Goal: Task Accomplishment & Management: Use online tool/utility

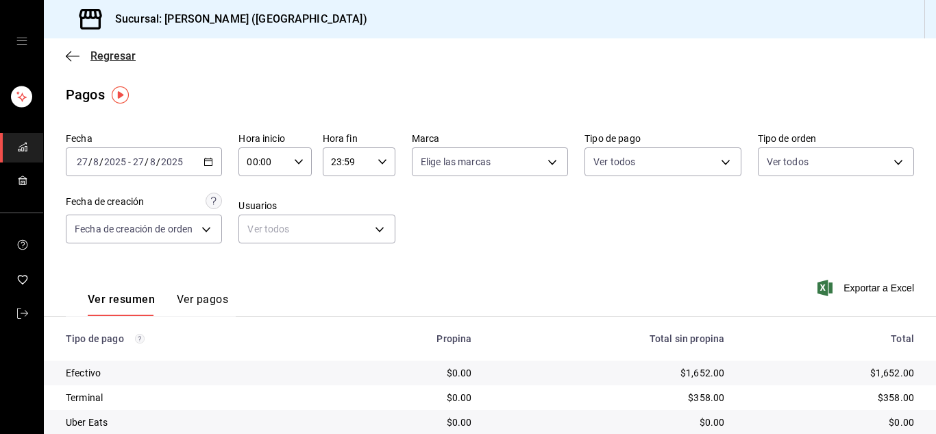
click at [74, 53] on icon "button" at bounding box center [73, 56] width 14 height 12
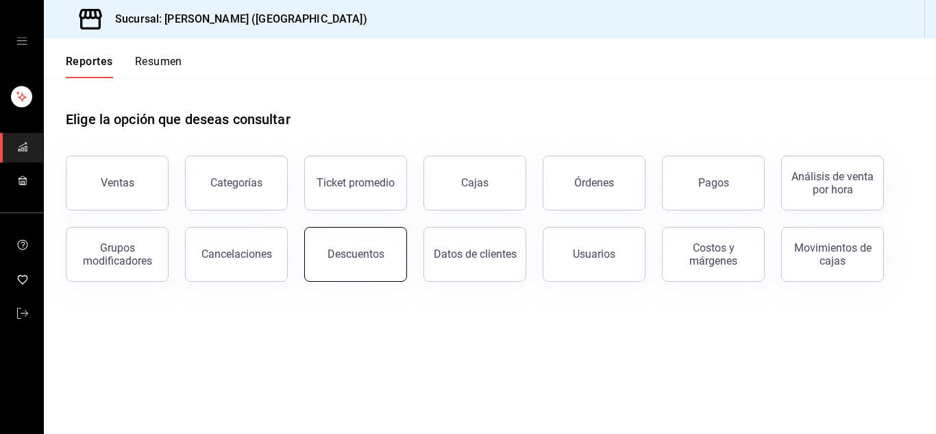
click at [374, 246] on button "Descuentos" at bounding box center [355, 254] width 103 height 55
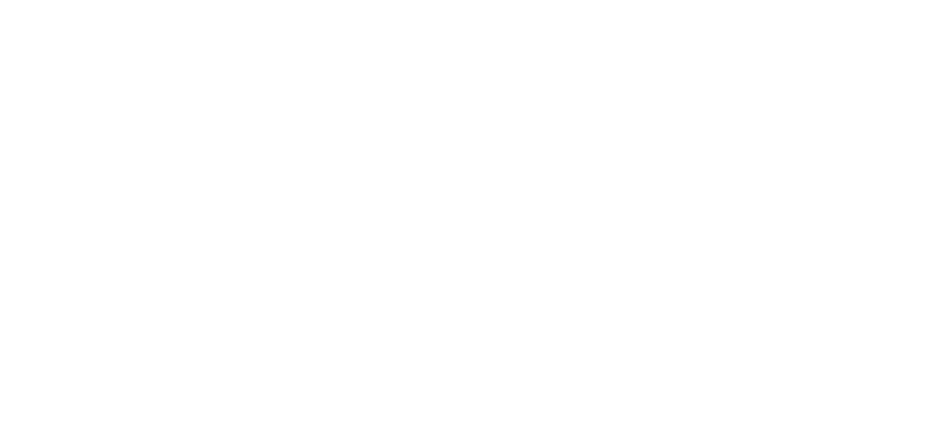
click at [480, 5] on html at bounding box center [468, 2] width 936 height 5
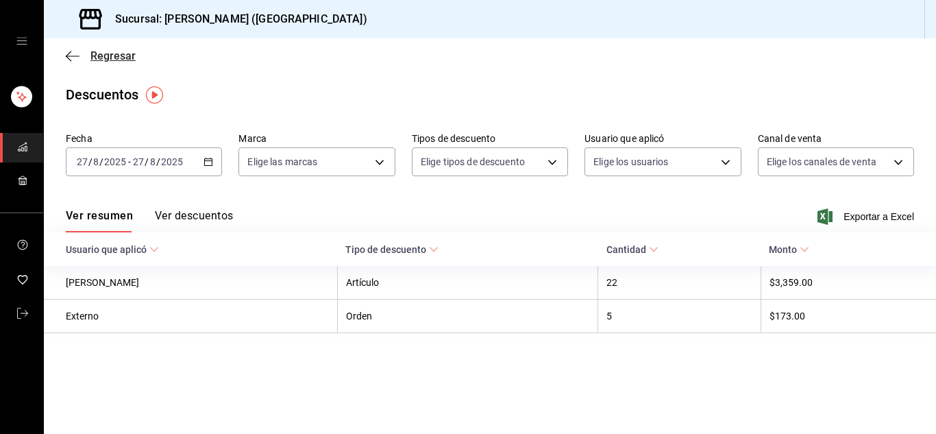
click at [73, 53] on icon "button" at bounding box center [73, 56] width 14 height 12
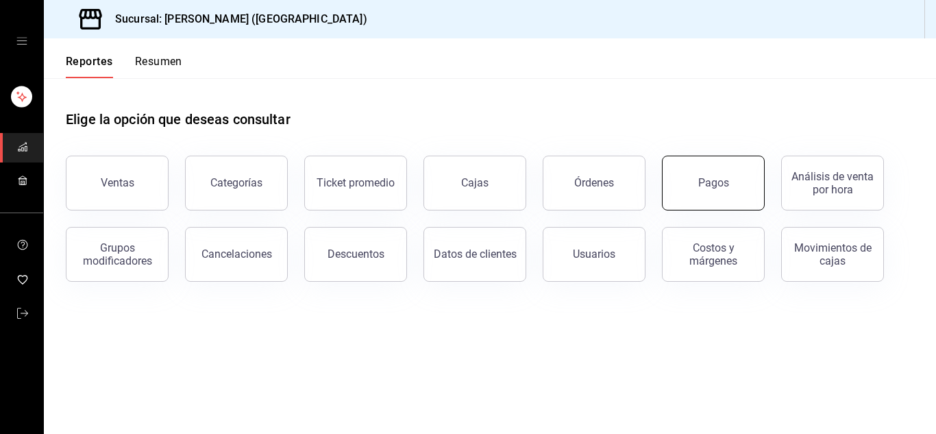
click at [731, 181] on button "Pagos" at bounding box center [713, 183] width 103 height 55
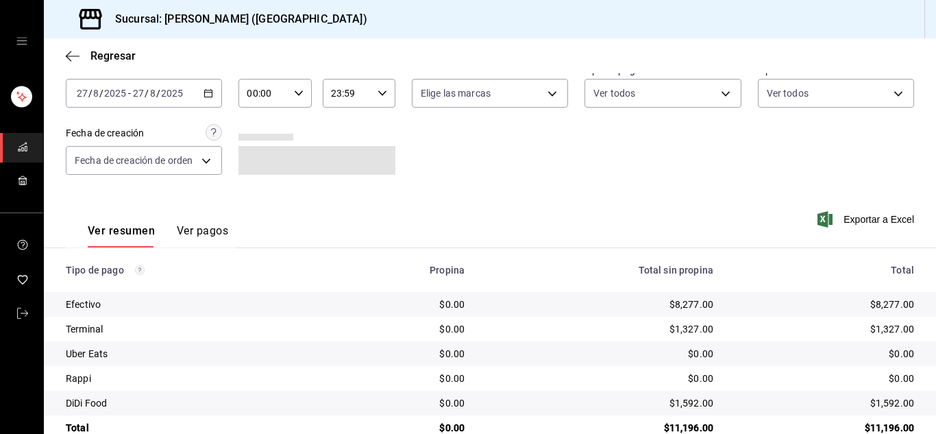
scroll to position [97, 0]
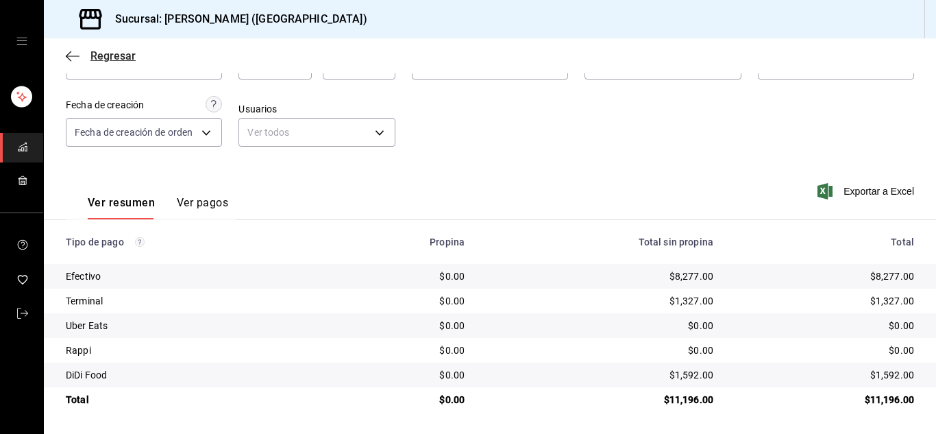
click at [75, 56] on icon "button" at bounding box center [73, 56] width 14 height 1
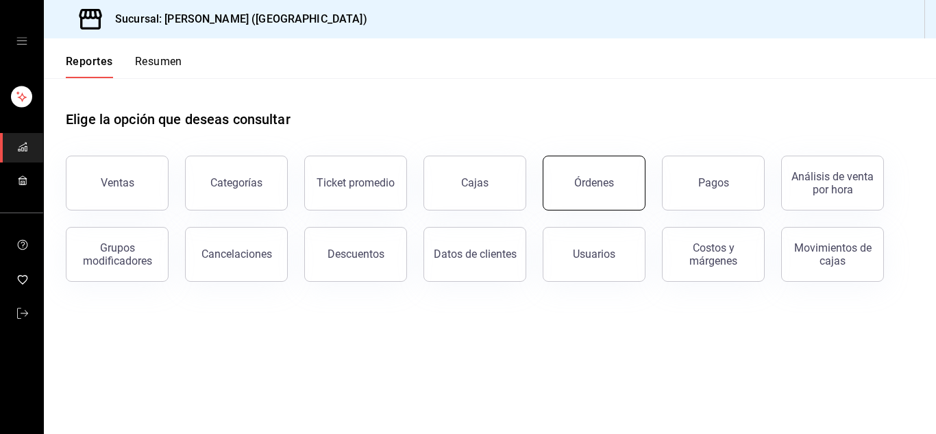
click at [593, 185] on div "Órdenes" at bounding box center [594, 182] width 40 height 13
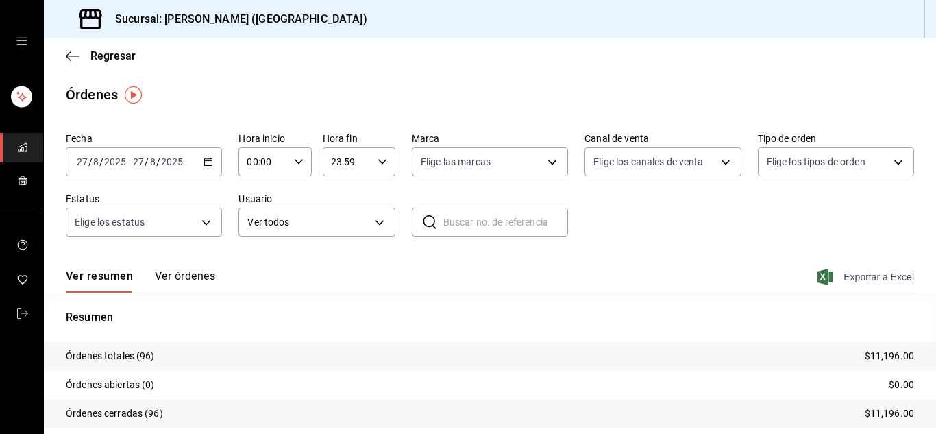
click at [884, 273] on span "Exportar a Excel" at bounding box center [867, 277] width 94 height 16
click at [68, 58] on icon "button" at bounding box center [68, 56] width 5 height 10
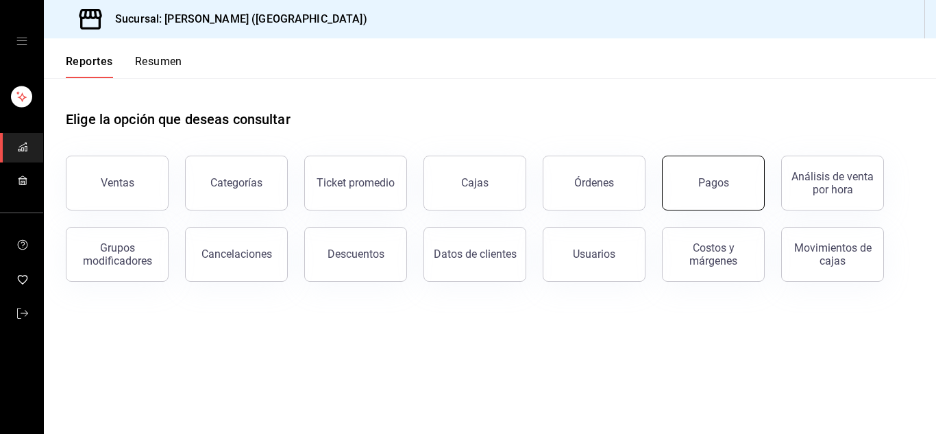
click at [702, 184] on div "Pagos" at bounding box center [713, 182] width 31 height 13
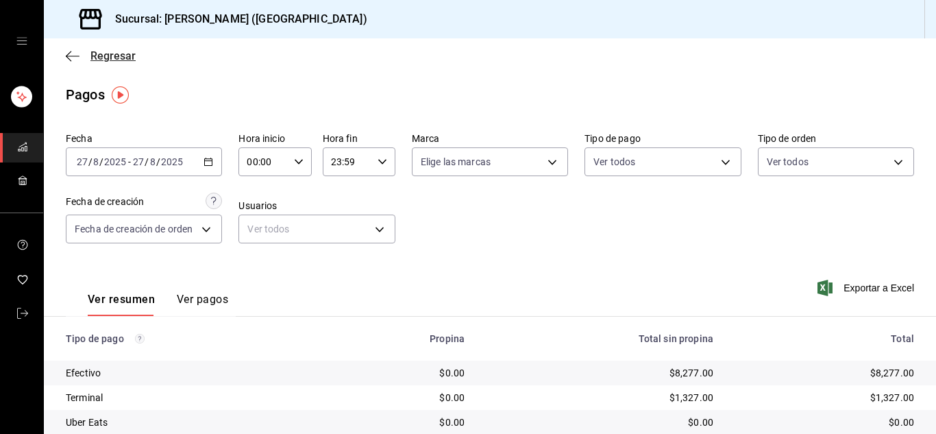
click at [75, 53] on icon "button" at bounding box center [73, 56] width 14 height 12
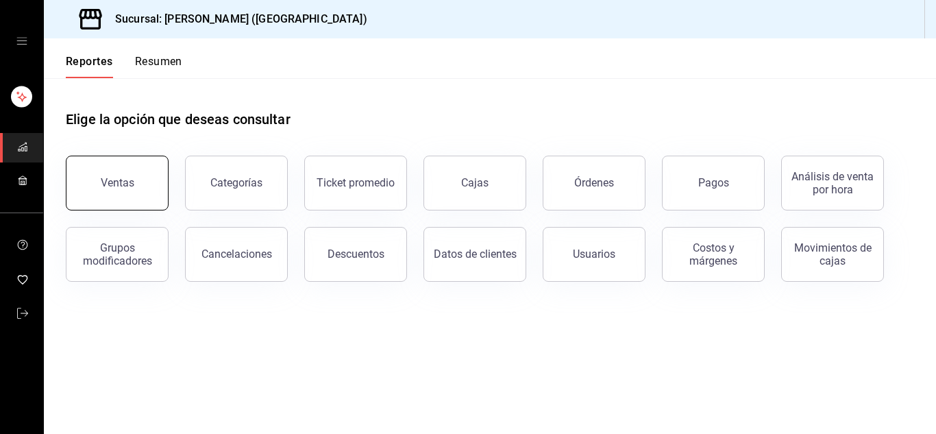
click at [140, 186] on button "Ventas" at bounding box center [117, 183] width 103 height 55
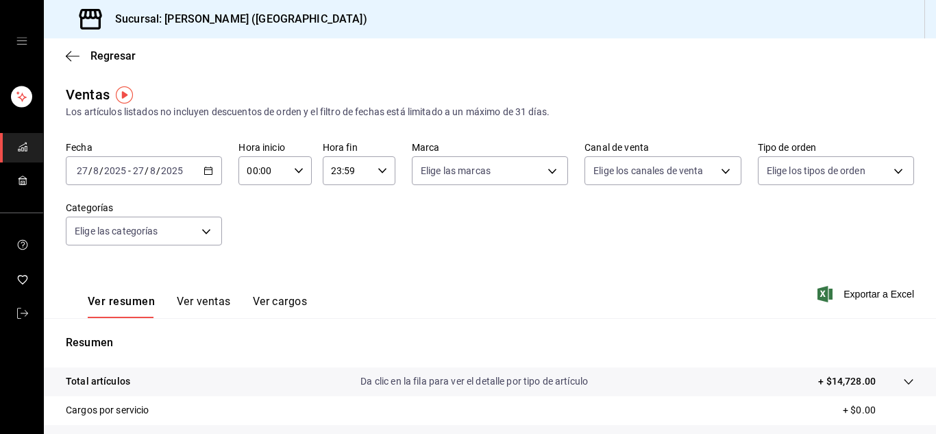
click at [202, 304] on button "Ver ventas" at bounding box center [204, 306] width 54 height 23
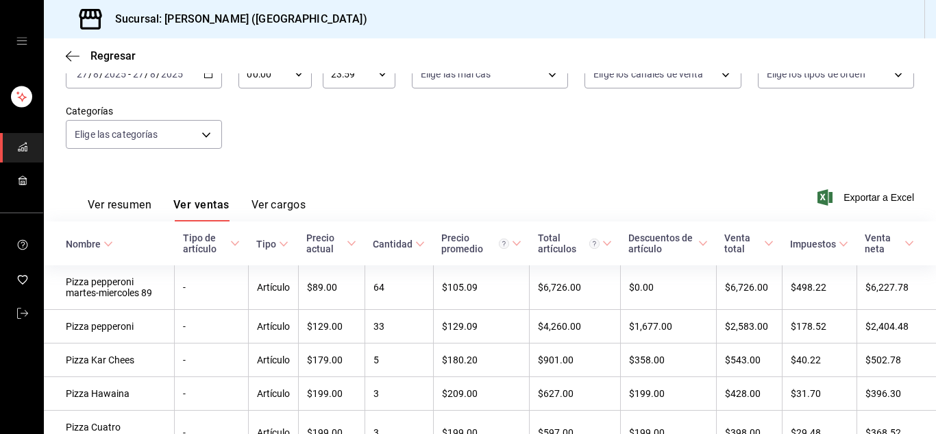
scroll to position [105, 0]
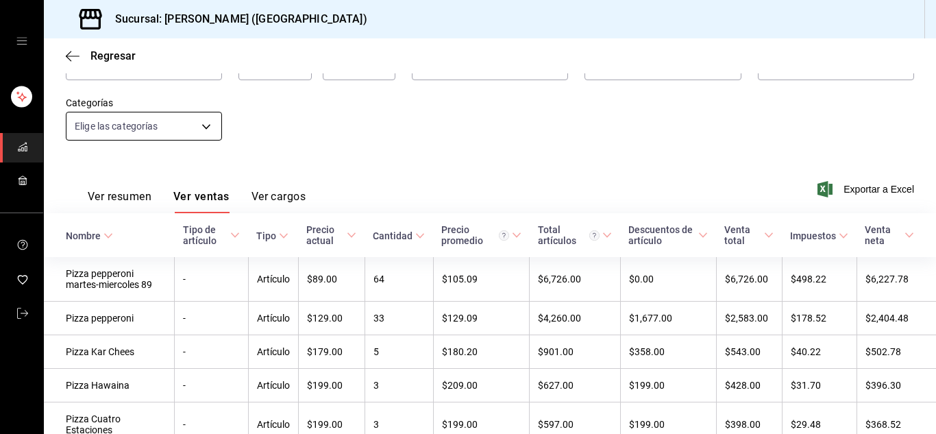
click at [204, 128] on body "Sucursal: Karzzini (MARTE) Regresar Ventas Los artículos listados no incluyen d…" at bounding box center [468, 217] width 936 height 434
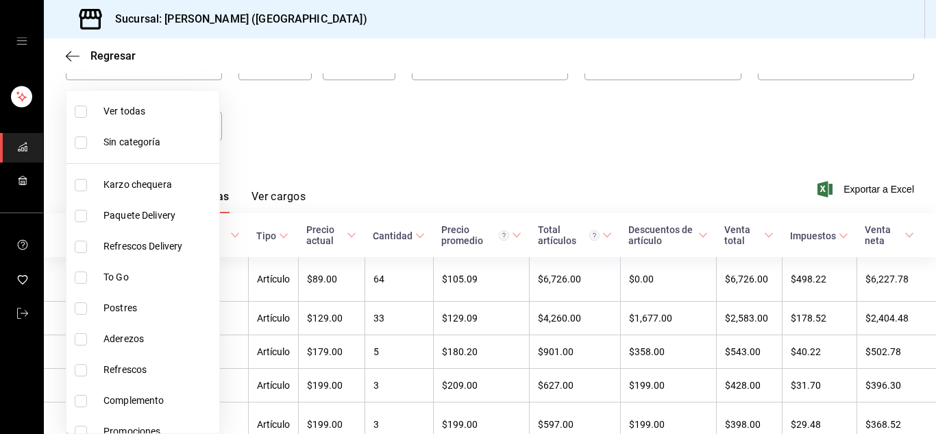
scroll to position [75, 0]
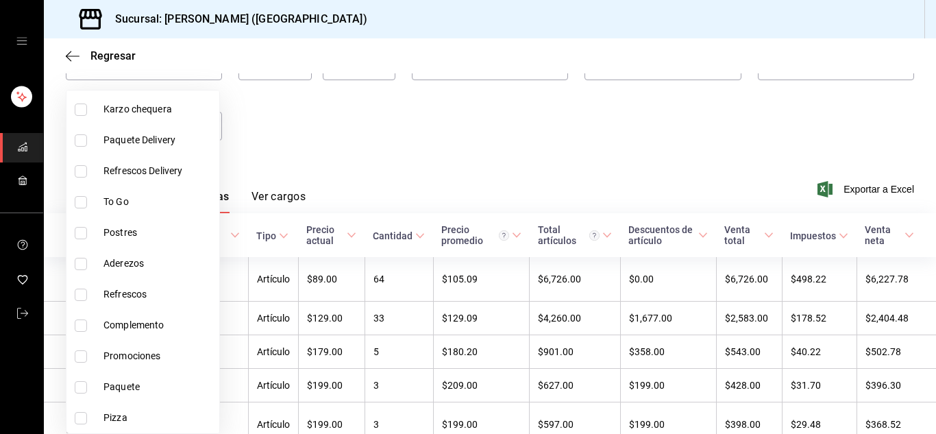
click at [136, 412] on span "Pizza" at bounding box center [158, 417] width 110 height 14
type input "b4509836-bb34-4593-b01b-31e046258b67"
checkbox input "true"
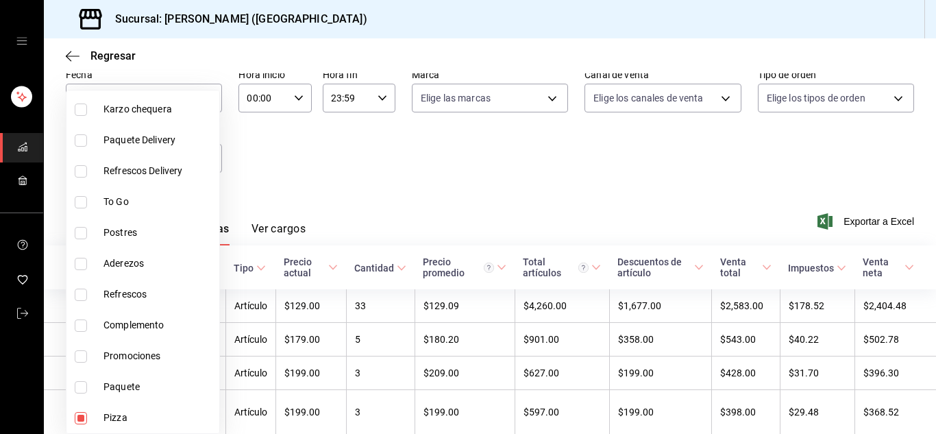
scroll to position [105, 0]
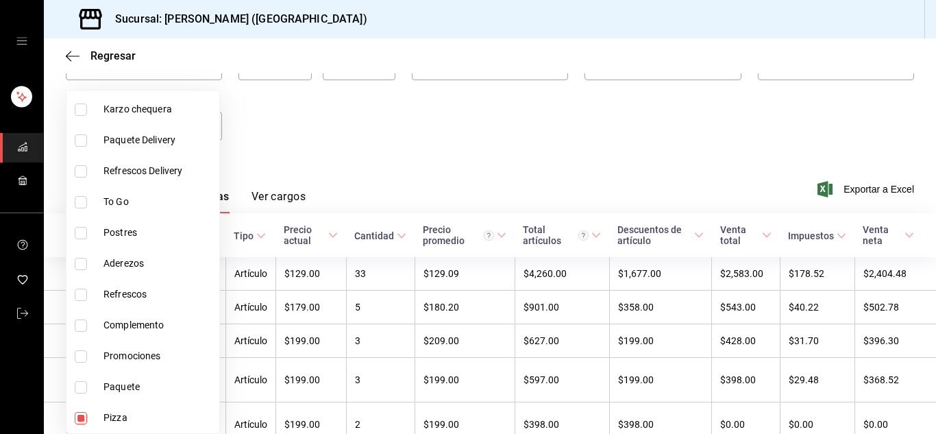
drag, startPoint x: 142, startPoint y: 390, endPoint x: 160, endPoint y: 358, distance: 37.1
click at [160, 358] on ul "Ver todas Sin categoría Karzo chequera Paquete Delivery Refrescos Delivery To G…" at bounding box center [142, 186] width 153 height 343
click at [160, 358] on span "Promociones" at bounding box center [158, 356] width 110 height 14
type input "b4509836-bb34-4593-b01b-31e046258b67,0a1879d8-67c9-4bed-a8d3-8a59e695cd64"
checkbox input "true"
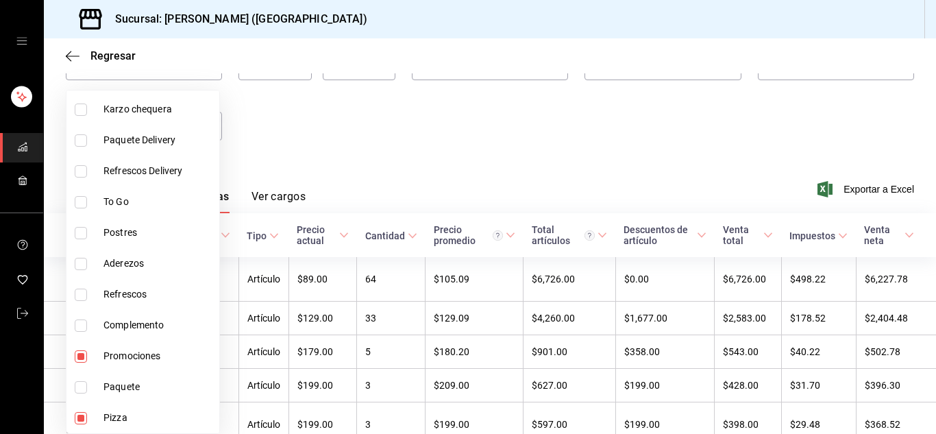
click at [141, 385] on span "Paquete" at bounding box center [158, 387] width 110 height 14
type input "b4509836-bb34-4593-b01b-31e046258b67,0a1879d8-67c9-4bed-a8d3-8a59e695cd64,b76a6…"
checkbox input "true"
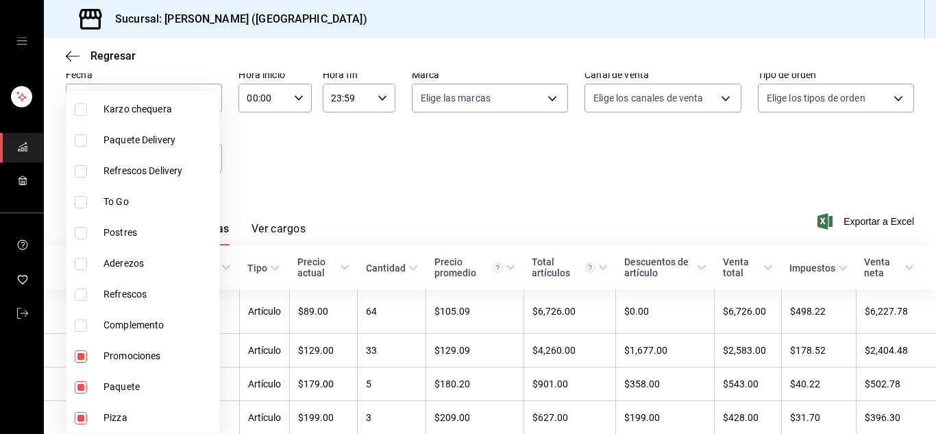
scroll to position [105, 0]
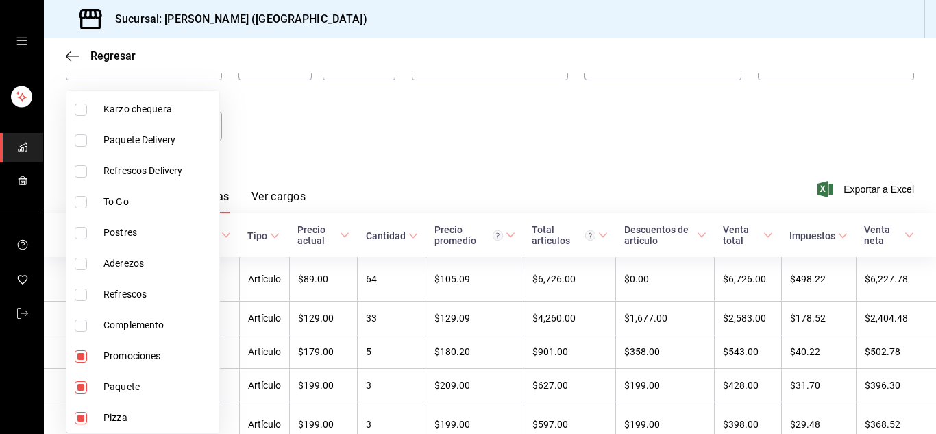
click at [498, 147] on div at bounding box center [468, 217] width 936 height 434
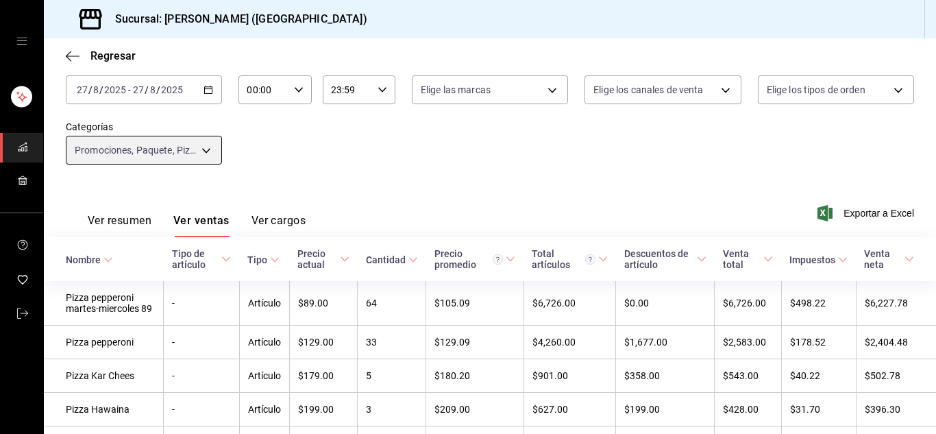
scroll to position [71, 0]
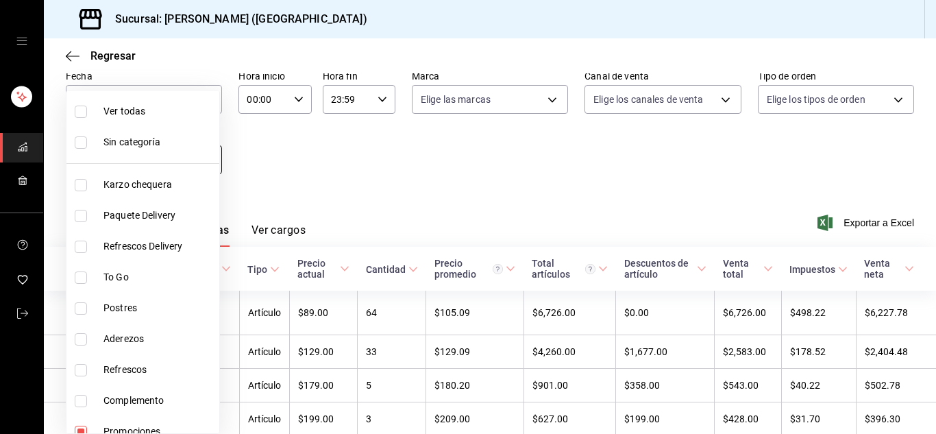
click at [210, 161] on body "Sucursal: Karzzini (MARTE) Regresar Ventas Los artículos listados no incluyen d…" at bounding box center [468, 217] width 936 height 434
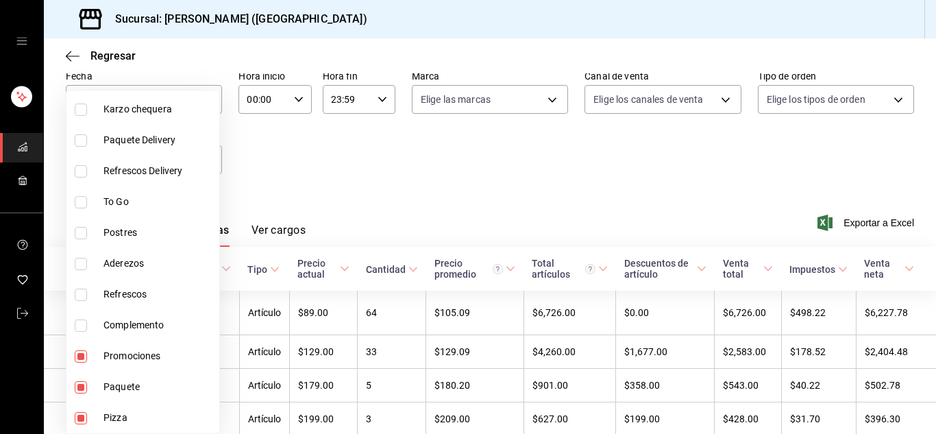
click at [160, 354] on span "Promociones" at bounding box center [158, 356] width 110 height 14
type input "b4509836-bb34-4593-b01b-31e046258b67,b76a6460-35d1-4398-8c9a-a96ce5d1f794"
checkbox input "false"
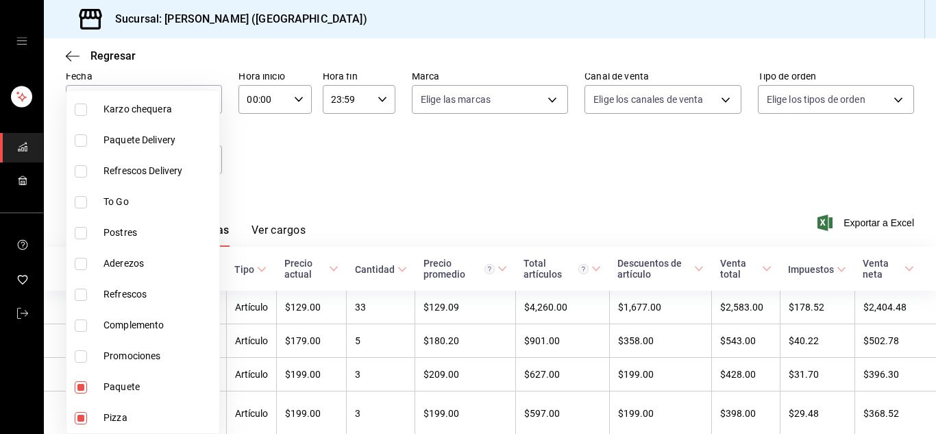
click at [157, 374] on li "Paquete" at bounding box center [142, 386] width 153 height 31
type input "b4509836-bb34-4593-b01b-31e046258b67"
checkbox input "false"
click at [155, 408] on li "Pizza" at bounding box center [142, 417] width 153 height 31
checkbox input "false"
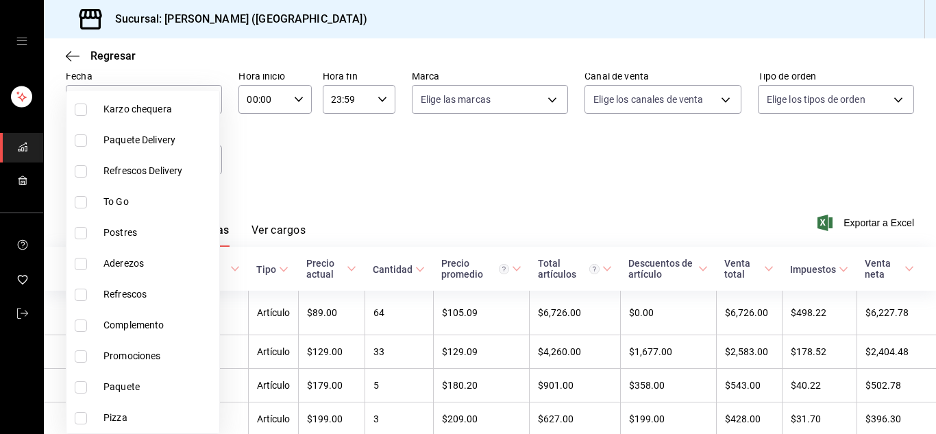
click at [171, 332] on li "Complemento" at bounding box center [142, 325] width 153 height 31
type input "4c7ebd58-37c9-4645-b3e6-2129e50e99e5"
checkbox input "true"
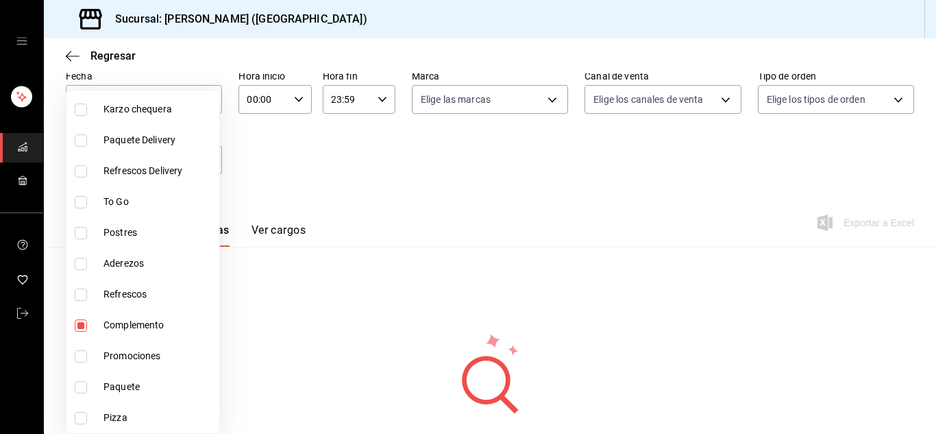
click at [166, 295] on span "Refrescos" at bounding box center [158, 294] width 110 height 14
type input "4c7ebd58-37c9-4645-b3e6-2129e50e99e5,52776a23-7fc1-4002-8fae-f48cc68fd6be"
checkbox input "true"
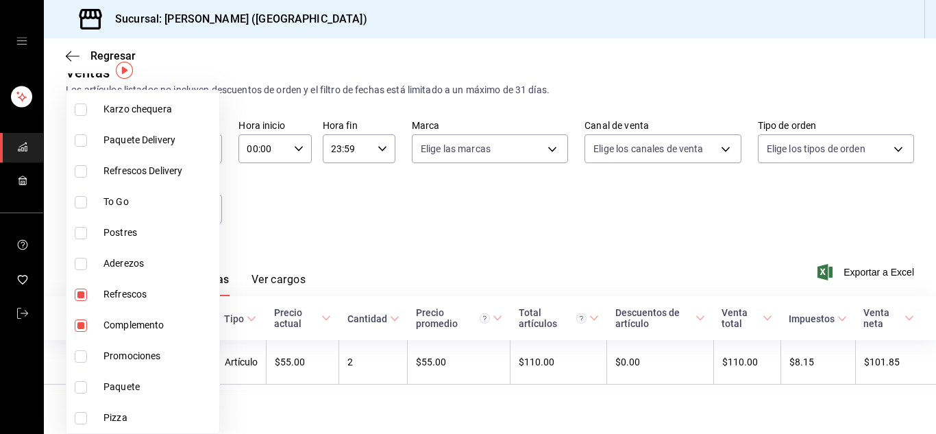
scroll to position [25, 0]
click at [141, 301] on span "Refrescos" at bounding box center [158, 294] width 110 height 14
type input "4c7ebd58-37c9-4645-b3e6-2129e50e99e5"
checkbox input "false"
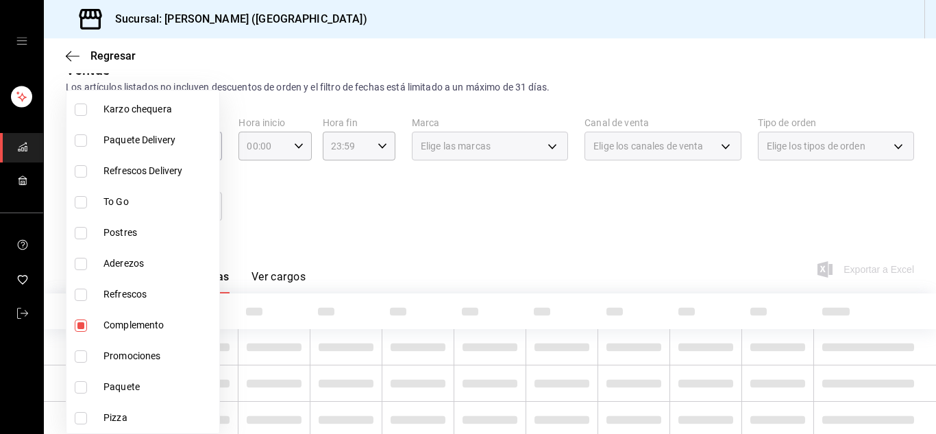
scroll to position [71, 0]
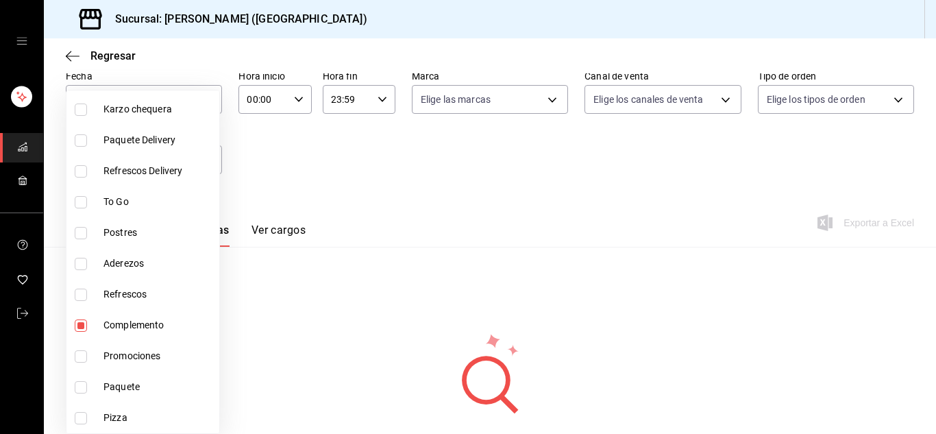
click at [143, 327] on span "Complemento" at bounding box center [158, 325] width 110 height 14
checkbox input "false"
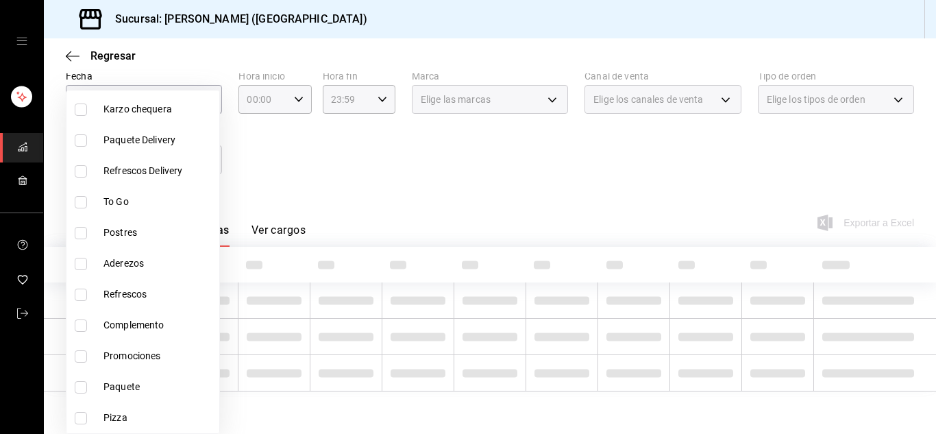
click at [143, 327] on span "Complemento" at bounding box center [158, 325] width 110 height 14
type input "4c7ebd58-37c9-4645-b3e6-2129e50e99e5"
checkbox input "true"
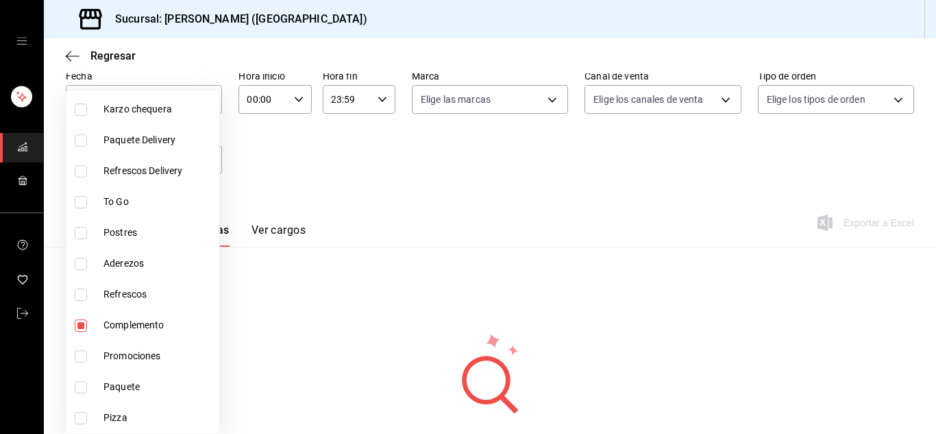
click at [159, 265] on span "Aderezos" at bounding box center [158, 263] width 110 height 14
type input "4c7ebd58-37c9-4645-b3e6-2129e50e99e5,1a4358bd-7363-4e43-a87d-ddb90b91e418"
checkbox input "true"
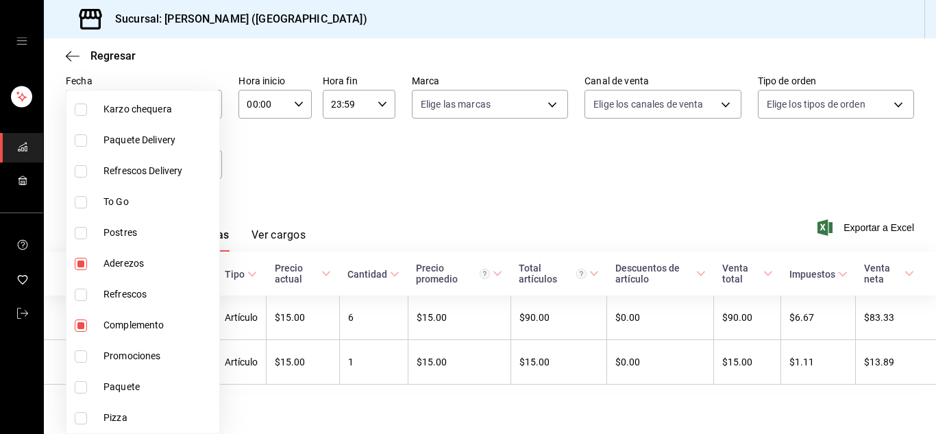
click at [158, 321] on span "Complemento" at bounding box center [158, 325] width 110 height 14
type input "1a4358bd-7363-4e43-a87d-ddb90b91e418"
checkbox input "false"
click at [160, 234] on span "Postres" at bounding box center [158, 232] width 110 height 14
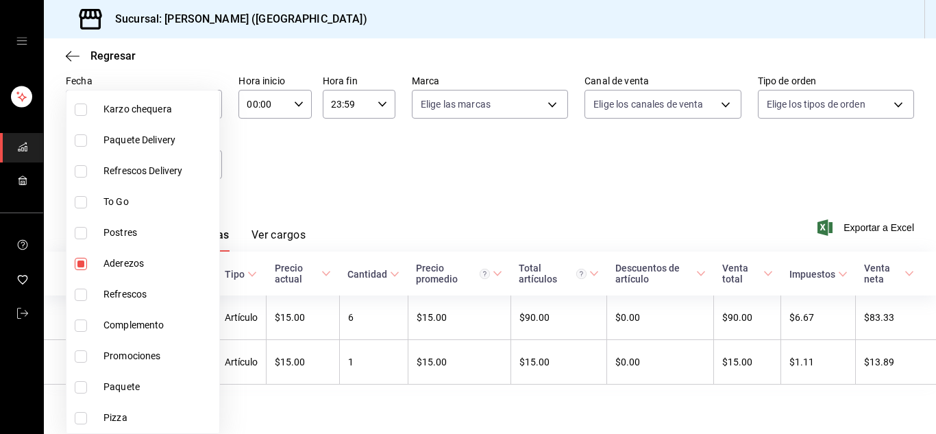
type input "1a4358bd-7363-4e43-a87d-ddb90b91e418,a5f7fc74-d40b-46fc-b1d0-42c617ce2b85"
checkbox input "true"
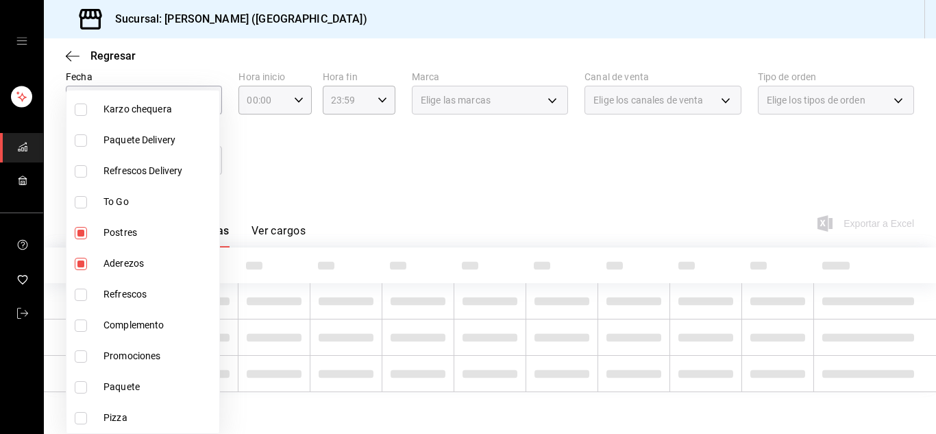
scroll to position [71, 0]
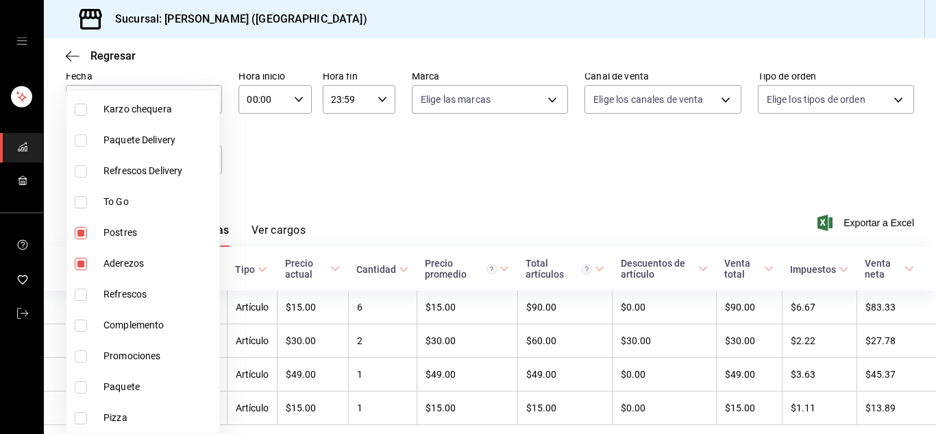
click at [399, 186] on div at bounding box center [468, 217] width 936 height 434
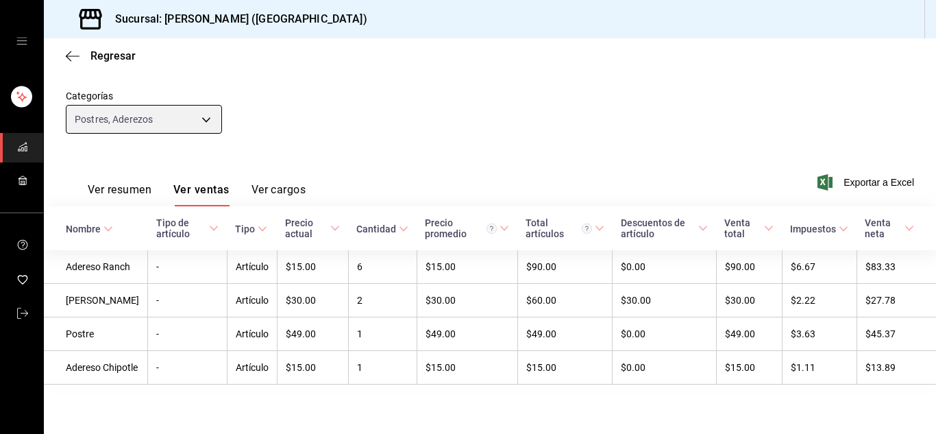
scroll to position [151, 0]
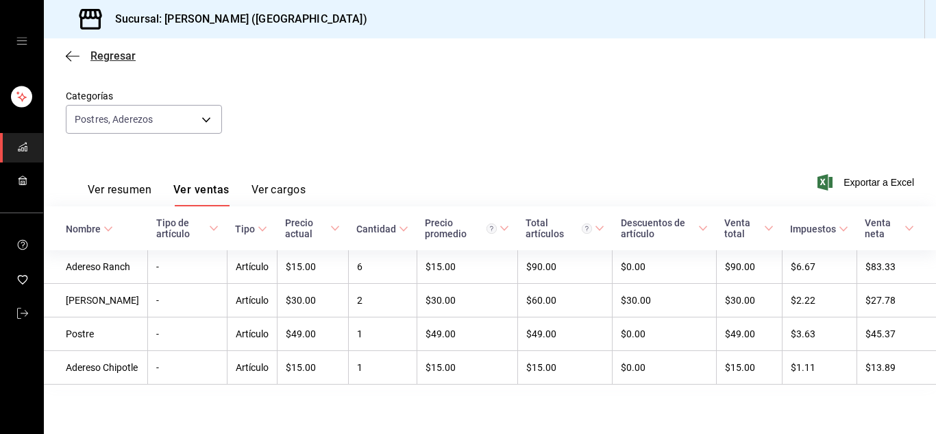
click at [72, 58] on icon "button" at bounding box center [73, 56] width 14 height 12
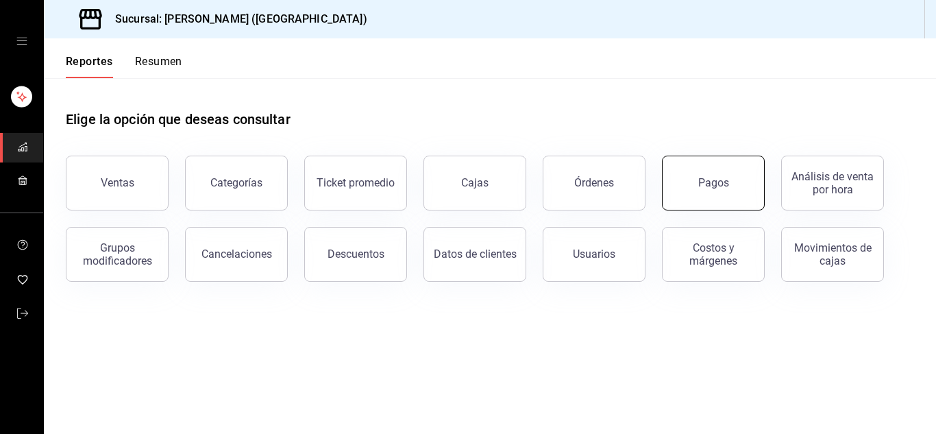
click at [706, 195] on button "Pagos" at bounding box center [713, 183] width 103 height 55
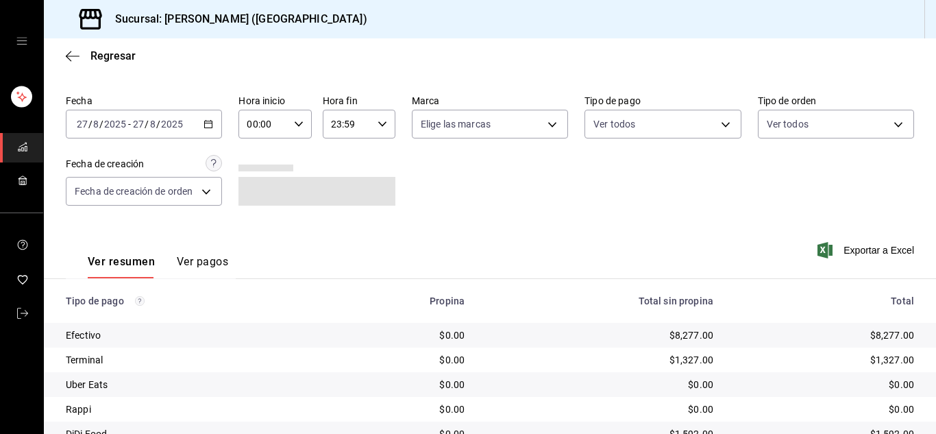
scroll to position [97, 0]
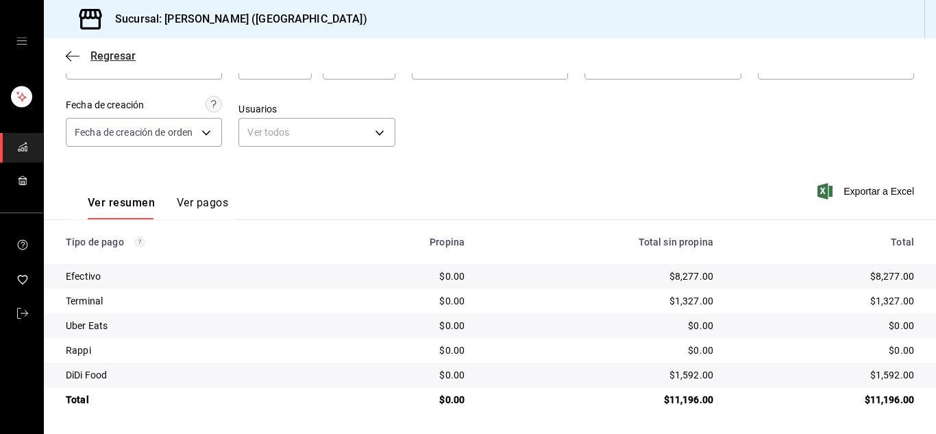
click at [67, 58] on icon "button" at bounding box center [73, 56] width 14 height 12
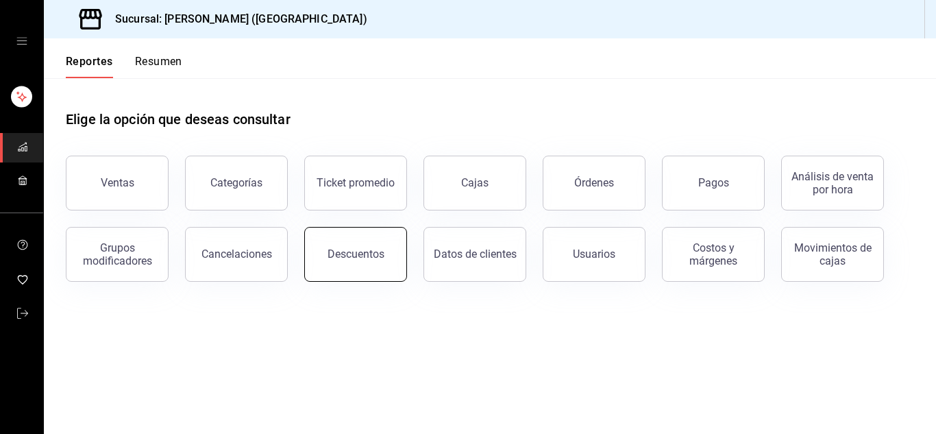
click at [398, 277] on button "Descuentos" at bounding box center [355, 254] width 103 height 55
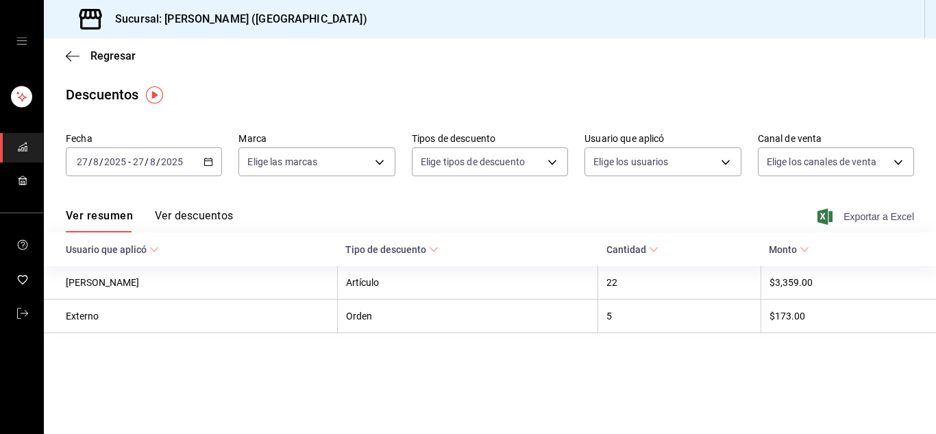
click at [870, 217] on span "Exportar a Excel" at bounding box center [867, 216] width 94 height 16
click at [21, 310] on icon "mailbox folders" at bounding box center [22, 313] width 11 height 11
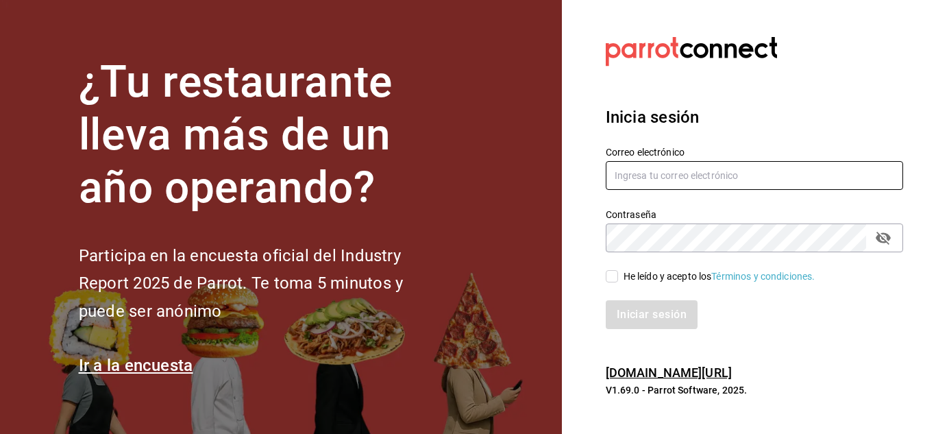
type input "urbina.kenia2010@gmail.com"
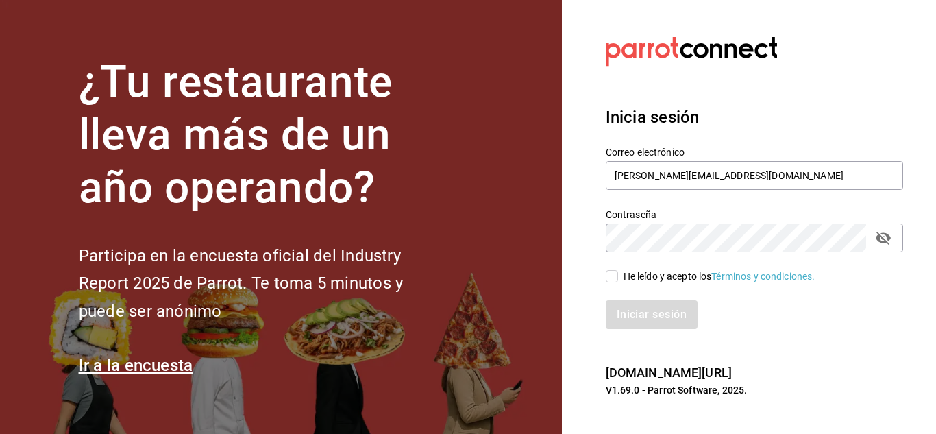
click at [613, 275] on input "He leído y acepto los Términos y condiciones." at bounding box center [612, 276] width 12 height 12
checkbox input "true"
click at [630, 313] on button "Iniciar sesión" at bounding box center [652, 314] width 93 height 29
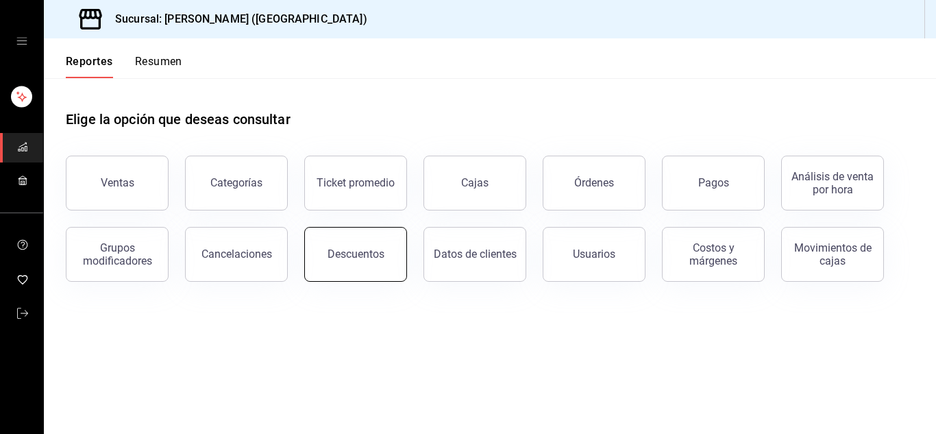
click at [344, 252] on div "Descuentos" at bounding box center [356, 253] width 57 height 13
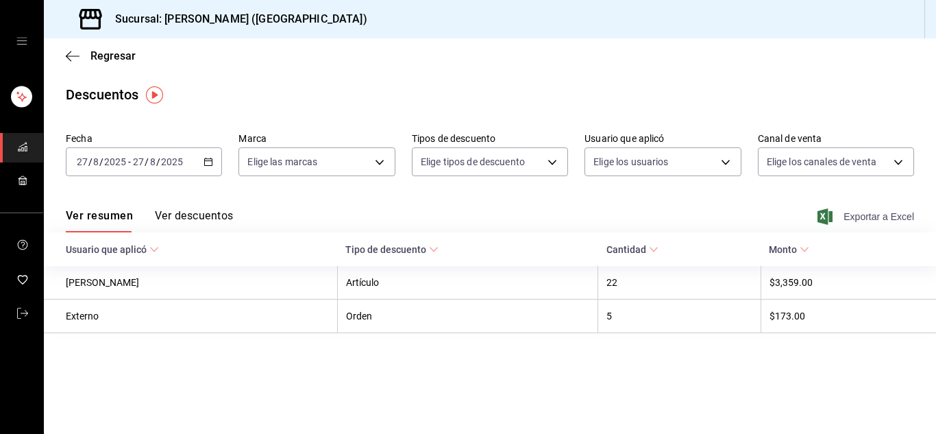
click at [860, 215] on span "Exportar a Excel" at bounding box center [867, 216] width 94 height 16
click at [26, 308] on icon "mailbox folders" at bounding box center [22, 313] width 11 height 11
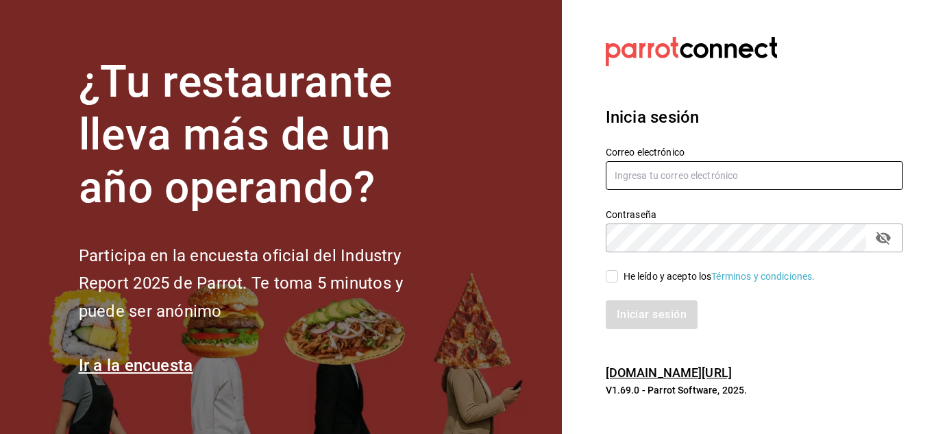
type input "[PERSON_NAME][EMAIL_ADDRESS][DOMAIN_NAME]"
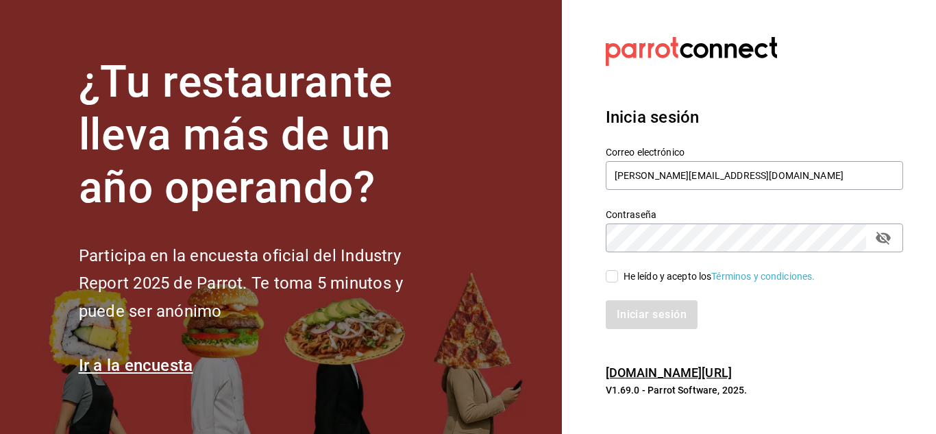
drag, startPoint x: 615, startPoint y: 279, endPoint x: 646, endPoint y: 309, distance: 42.6
click at [646, 309] on div "Correo electrónico urbina.kenia2010@gmail.com Contraseña Contraseña He leído y …" at bounding box center [746, 229] width 314 height 199
click at [611, 279] on input "He leído y acepto los Términos y condiciones." at bounding box center [612, 276] width 12 height 12
checkbox input "true"
click at [643, 313] on button "Iniciar sesión" at bounding box center [652, 314] width 93 height 29
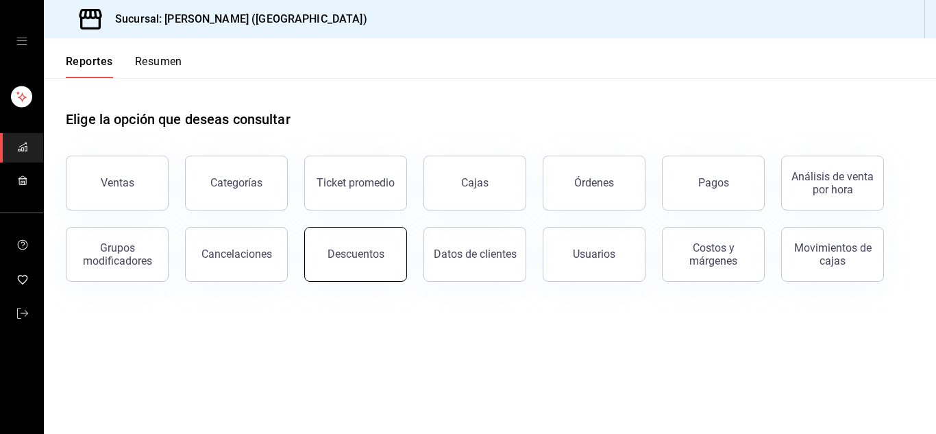
click at [376, 254] on div "Descuentos" at bounding box center [356, 253] width 57 height 13
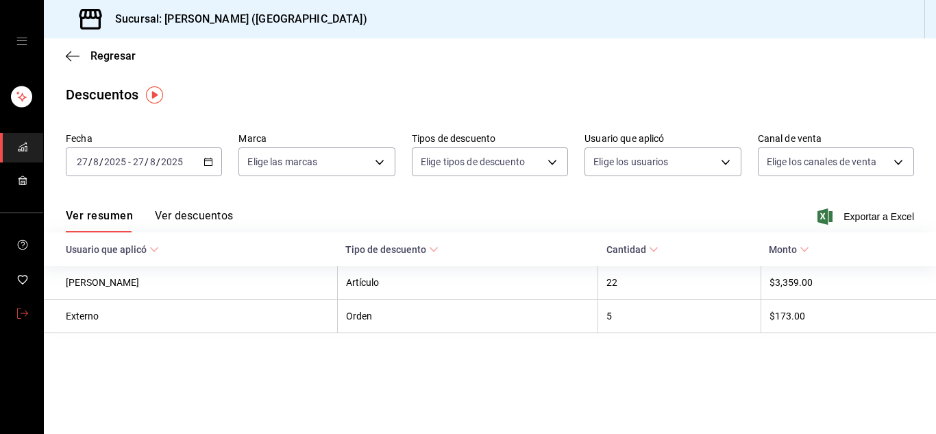
click at [28, 312] on link "mailbox folders" at bounding box center [21, 313] width 43 height 29
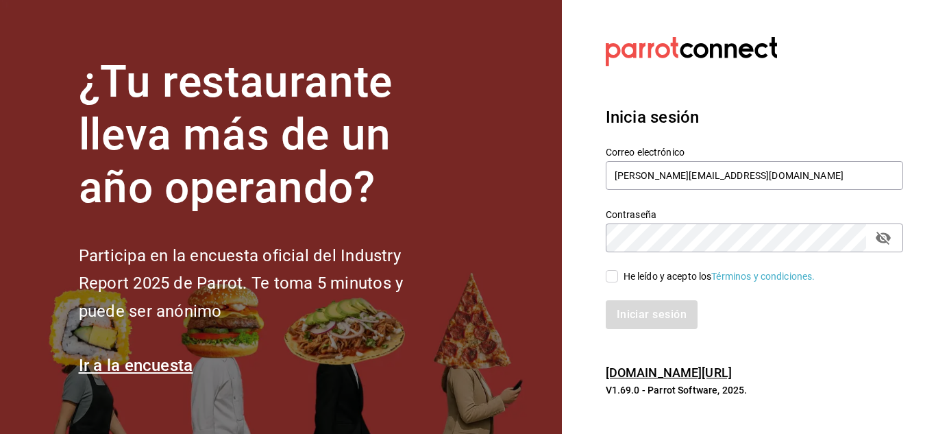
click at [617, 276] on input "He leído y acepto los Términos y condiciones." at bounding box center [612, 276] width 12 height 12
checkbox input "true"
click at [648, 317] on button "Iniciar sesión" at bounding box center [652, 314] width 93 height 29
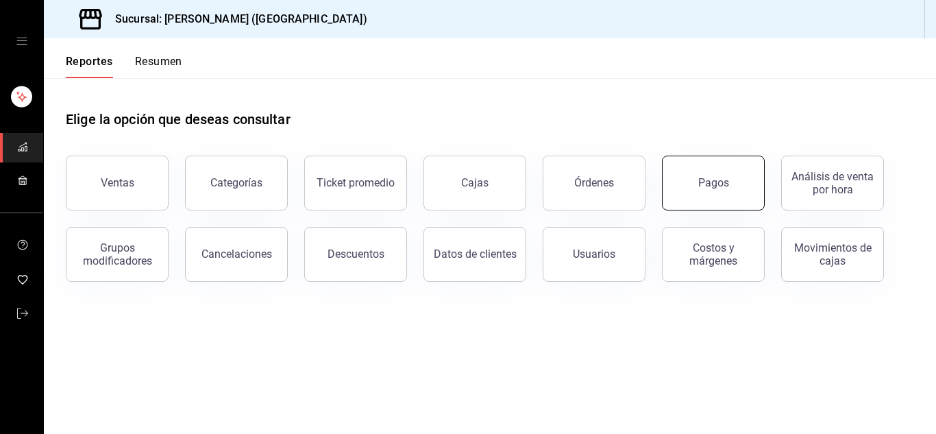
click at [694, 180] on button "Pagos" at bounding box center [713, 183] width 103 height 55
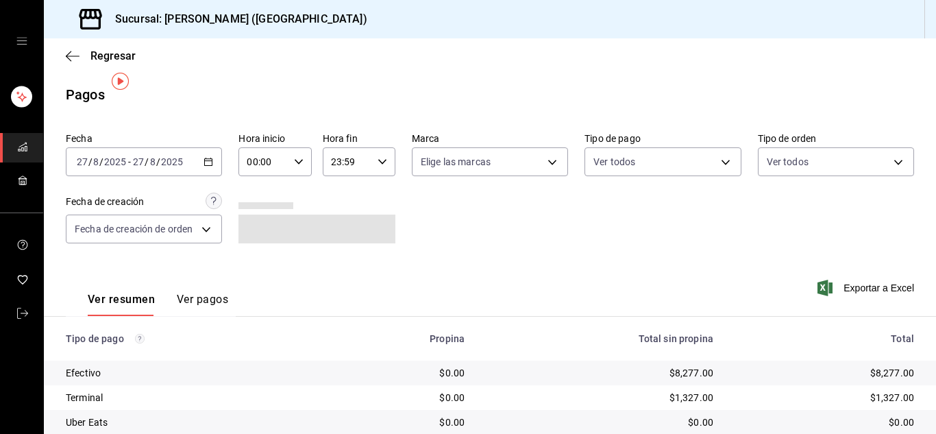
scroll to position [20, 0]
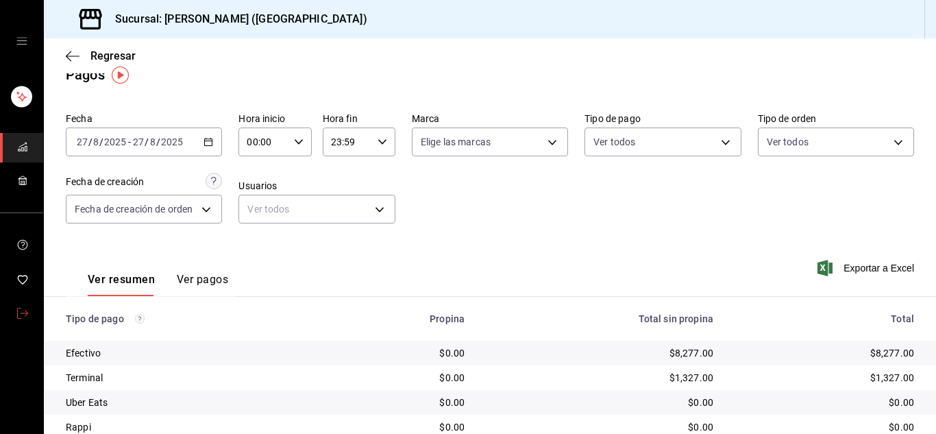
click at [20, 308] on icon "mailbox folders" at bounding box center [22, 313] width 11 height 11
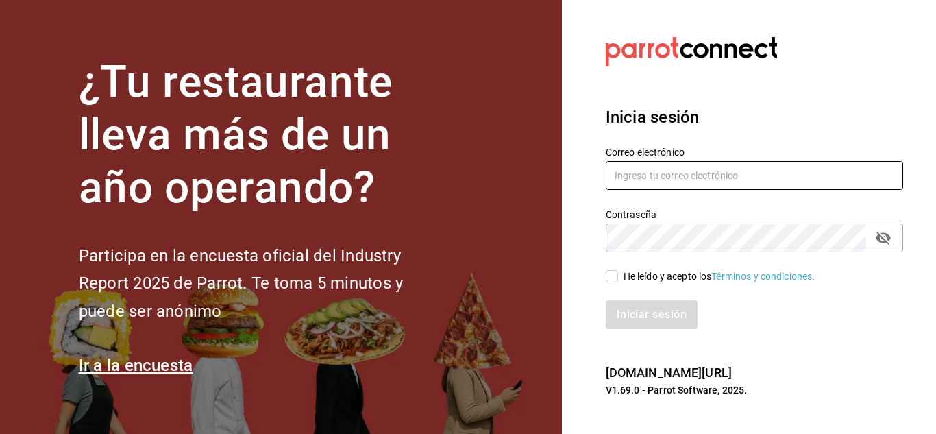
type input "[PERSON_NAME][EMAIL_ADDRESS][DOMAIN_NAME]"
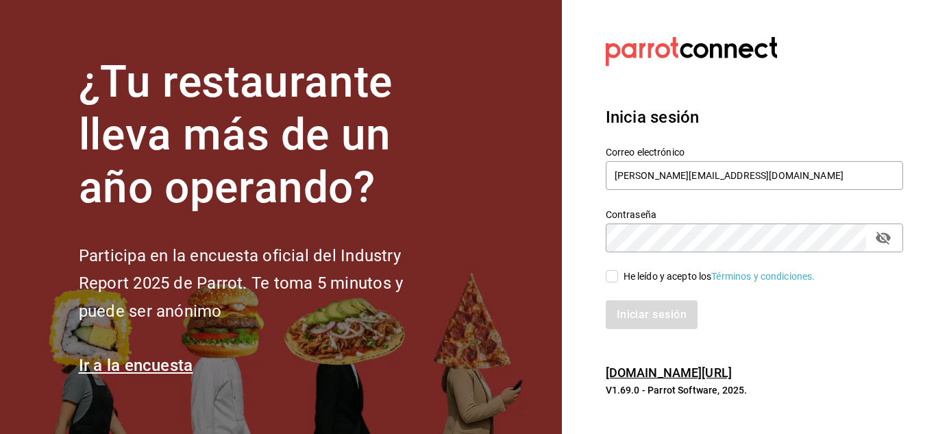
click at [611, 277] on input "He leído y acepto los Términos y condiciones." at bounding box center [612, 276] width 12 height 12
checkbox input "true"
click at [633, 309] on button "Iniciar sesión" at bounding box center [652, 314] width 93 height 29
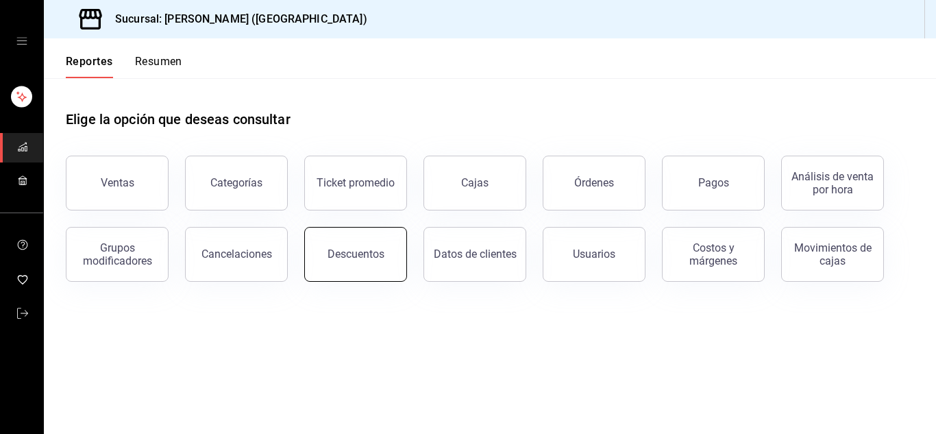
click at [357, 262] on button "Descuentos" at bounding box center [355, 254] width 103 height 55
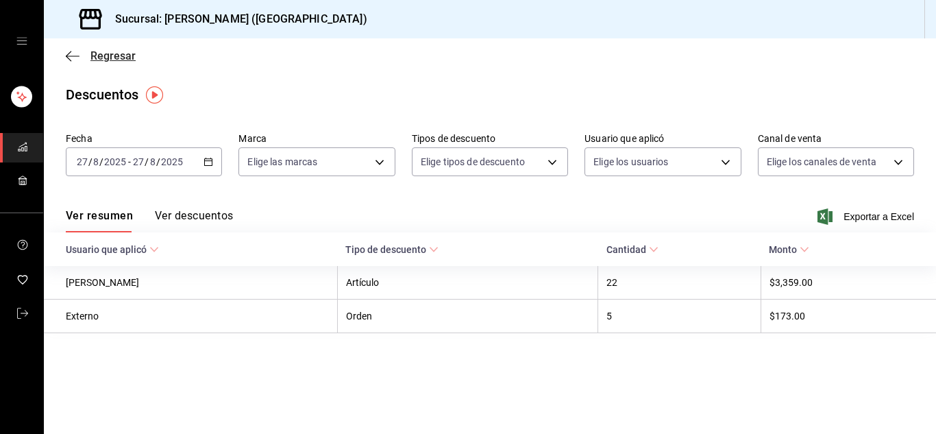
click at [73, 54] on icon "button" at bounding box center [73, 56] width 14 height 12
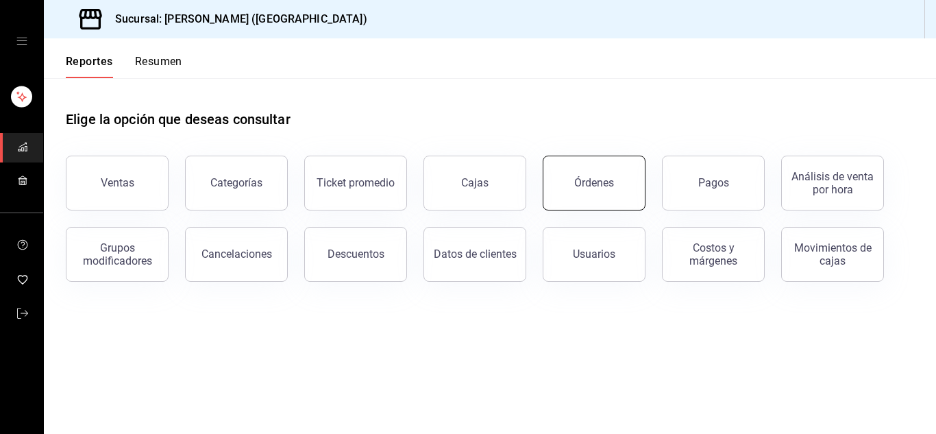
click at [593, 195] on button "Órdenes" at bounding box center [594, 183] width 103 height 55
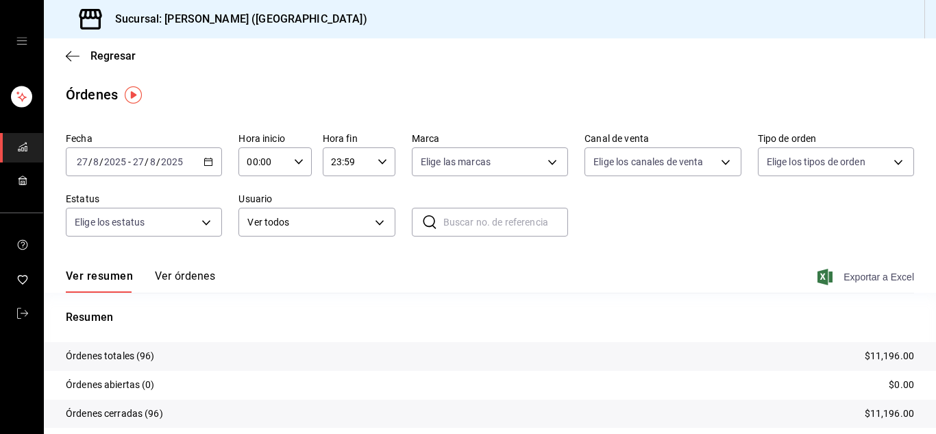
click at [876, 279] on span "Exportar a Excel" at bounding box center [867, 277] width 94 height 16
